Goal: Contribute content: Add original content to the website for others to see

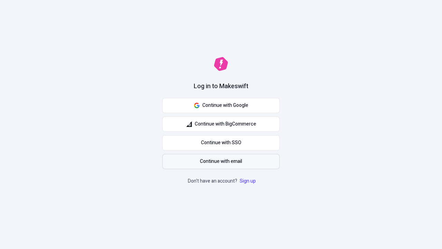
click at [221, 161] on span "Continue with email" at bounding box center [221, 162] width 42 height 8
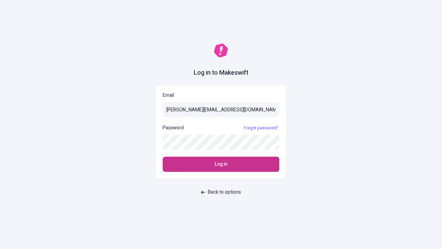
click at [221, 164] on span "Log in" at bounding box center [221, 164] width 13 height 8
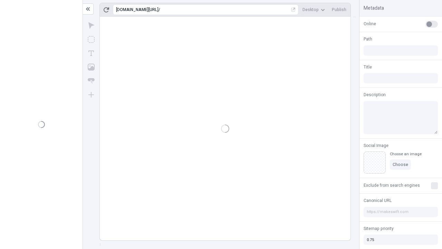
type input "/deep-link-acidus"
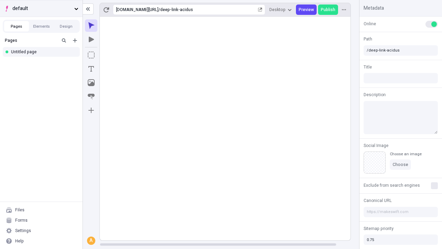
click at [41, 8] on span "default" at bounding box center [41, 9] width 59 height 8
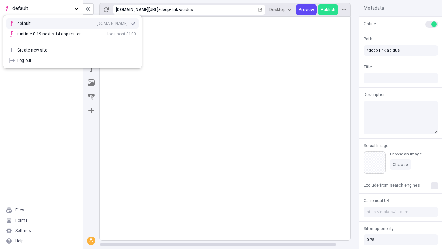
click at [97, 22] on div "[DOMAIN_NAME]" at bounding box center [112, 24] width 31 height 6
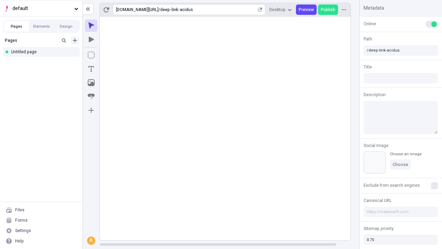
click at [75, 40] on icon "Add new" at bounding box center [75, 40] width 4 height 4
click at [43, 63] on div "Blank page" at bounding box center [43, 63] width 66 height 10
type input "/page"
click at [91, 55] on icon "Box" at bounding box center [91, 54] width 7 height 7
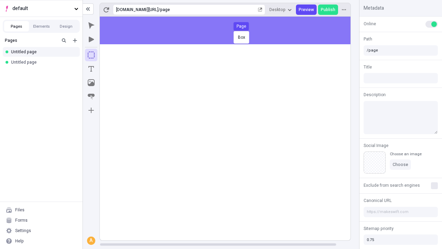
click at [232, 30] on div "Box Page" at bounding box center [221, 124] width 442 height 249
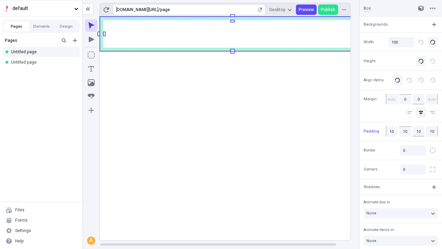
click at [91, 83] on icon "Image" at bounding box center [91, 82] width 7 height 7
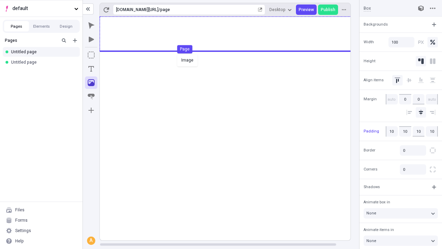
click at [232, 34] on div "Image Page" at bounding box center [221, 124] width 442 height 249
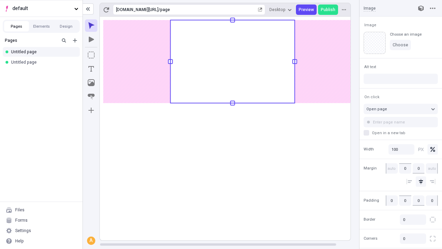
click at [91, 69] on icon "Text" at bounding box center [91, 69] width 6 height 6
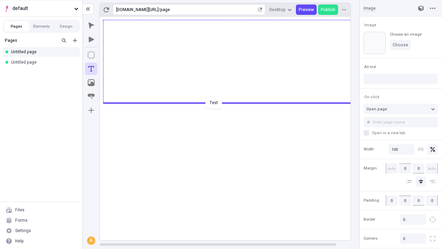
click at [232, 102] on div "Text" at bounding box center [221, 124] width 442 height 249
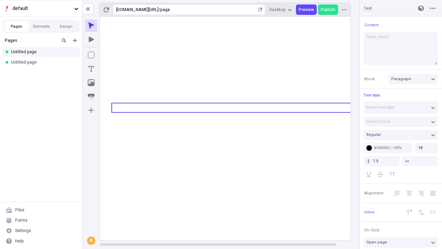
type textarea "Hello, world!"
click at [91, 83] on icon "Image" at bounding box center [91, 82] width 7 height 7
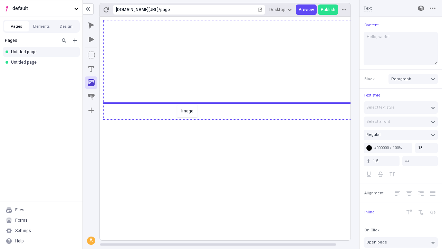
click at [232, 118] on div "Image" at bounding box center [221, 124] width 442 height 249
